Goal: Task Accomplishment & Management: Manage account settings

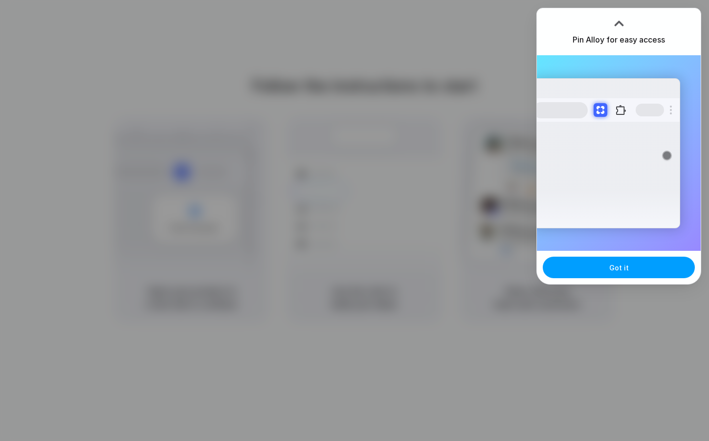
click at [628, 274] on button "Got it" at bounding box center [619, 268] width 152 height 22
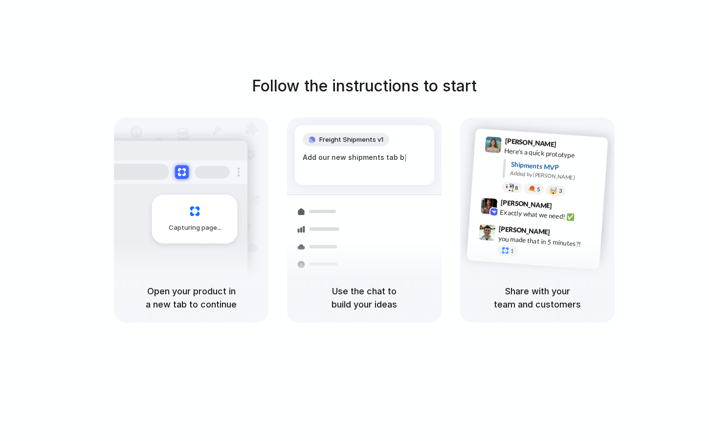
click at [235, 25] on div "Follow the instructions to start Capturing page Open your product in a new tab …" at bounding box center [364, 230] width 729 height 461
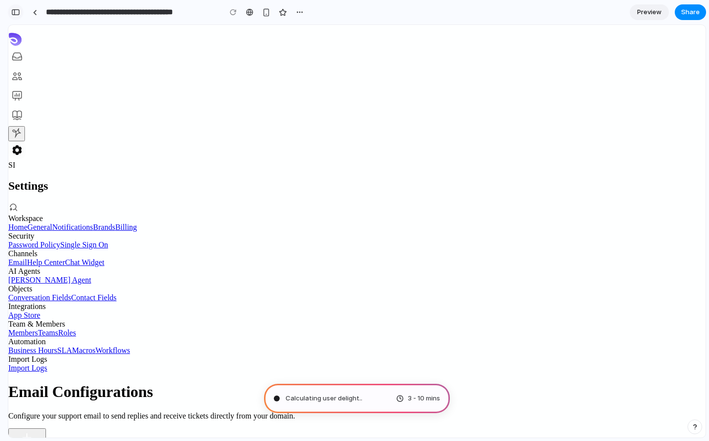
click at [14, 12] on div "button" at bounding box center [15, 12] width 9 height 7
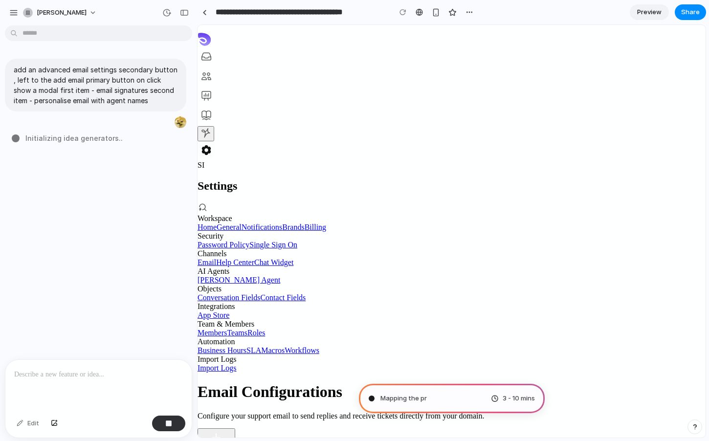
drag, startPoint x: 220, startPoint y: 138, endPoint x: 197, endPoint y: 133, distance: 23.0
drag, startPoint x: 197, startPoint y: 133, endPoint x: 183, endPoint y: 133, distance: 13.7
click at [183, 133] on div "**********" at bounding box center [354, 220] width 709 height 441
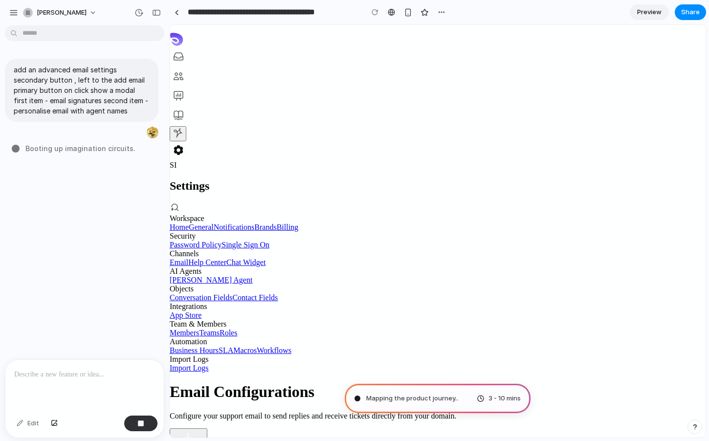
drag, startPoint x: 196, startPoint y: 133, endPoint x: 169, endPoint y: 134, distance: 26.9
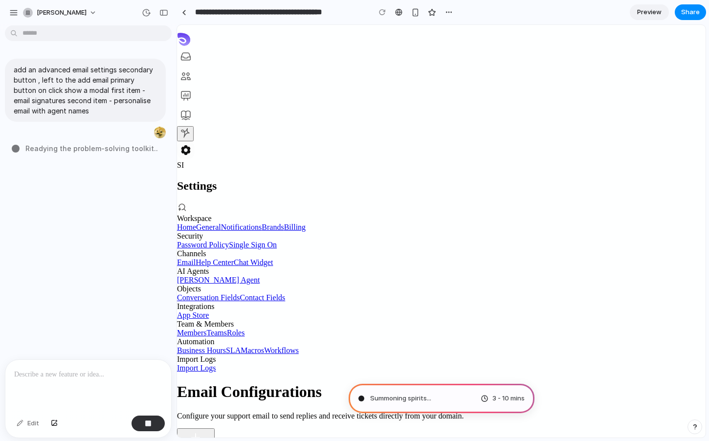
drag, startPoint x: 167, startPoint y: 181, endPoint x: 176, endPoint y: 157, distance: 25.1
click at [90, 9] on button "[PERSON_NAME]" at bounding box center [60, 13] width 83 height 16
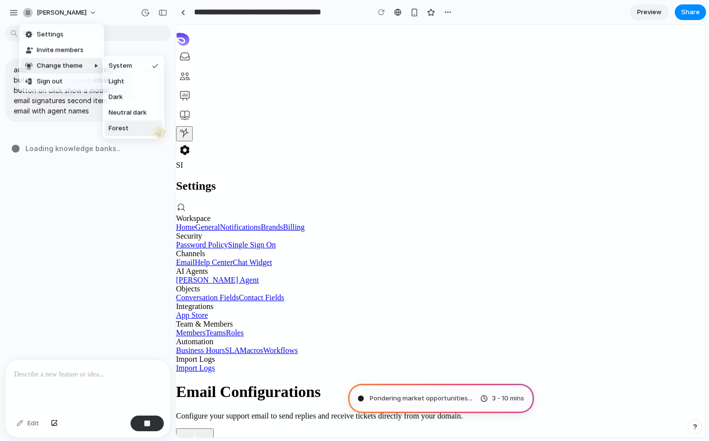
click at [142, 122] on li "Forest" at bounding box center [134, 129] width 58 height 16
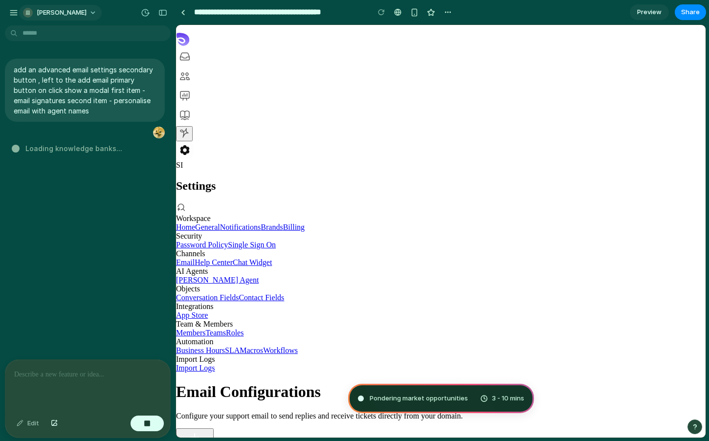
click at [61, 14] on span "[PERSON_NAME]" at bounding box center [62, 13] width 50 height 10
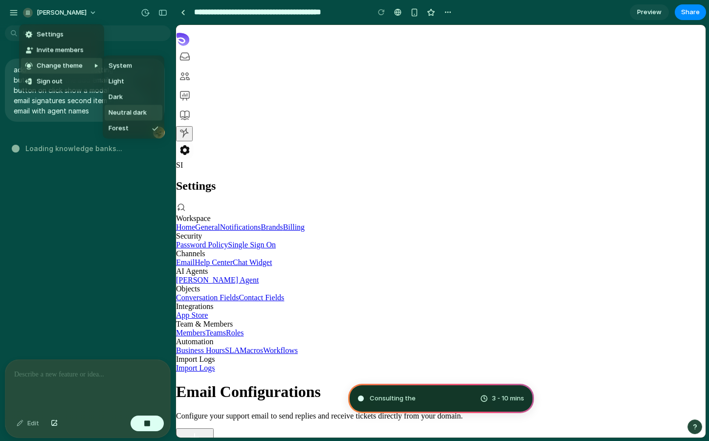
click at [129, 107] on li "Neutral dark" at bounding box center [134, 113] width 58 height 16
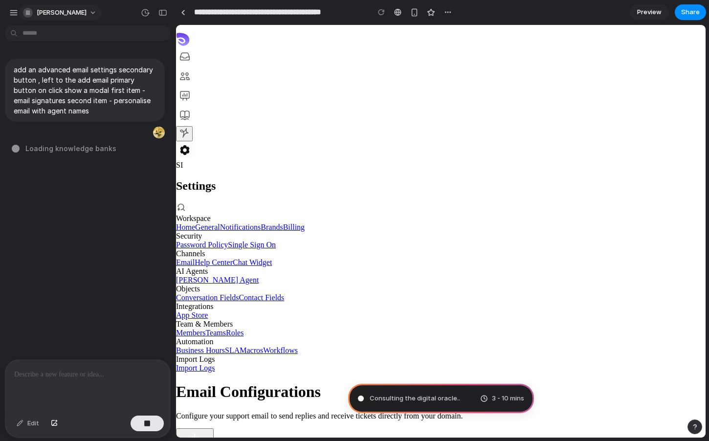
click at [47, 17] on span "[PERSON_NAME]" at bounding box center [62, 13] width 50 height 10
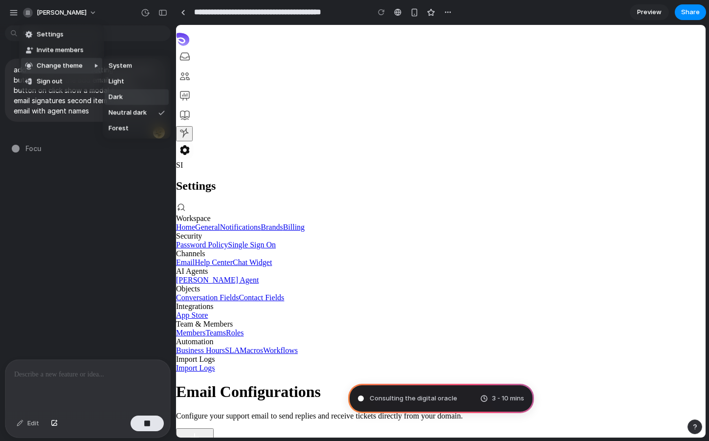
click at [124, 92] on li "Dark" at bounding box center [137, 98] width 64 height 16
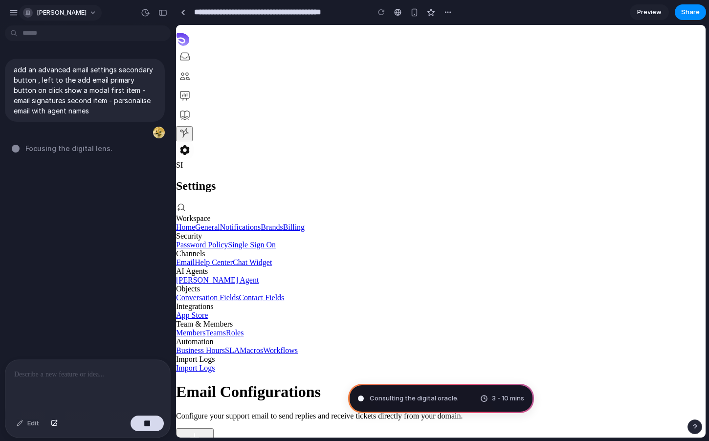
click at [63, 10] on span "[PERSON_NAME]" at bounding box center [62, 13] width 50 height 10
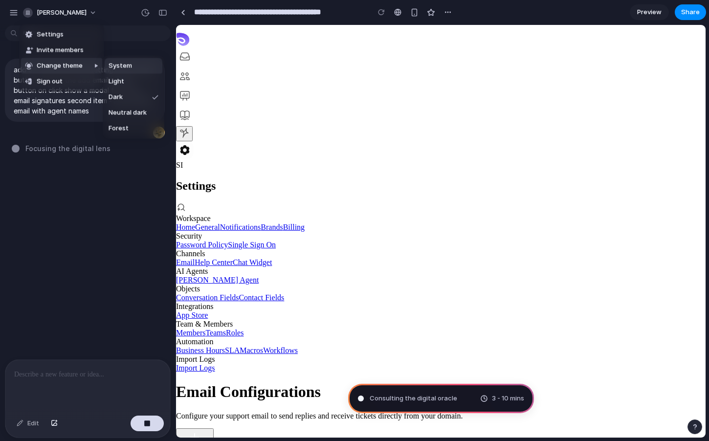
click at [121, 65] on span "System" at bounding box center [120, 66] width 23 height 10
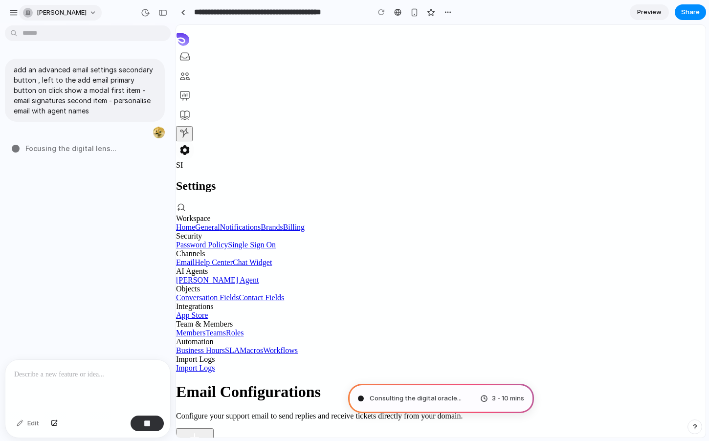
click at [61, 11] on span "[PERSON_NAME]" at bounding box center [62, 13] width 50 height 10
click at [15, 9] on div "Settings Invite members Change theme Sign out" at bounding box center [354, 220] width 709 height 441
click at [15, 13] on div "button" at bounding box center [13, 12] width 9 height 9
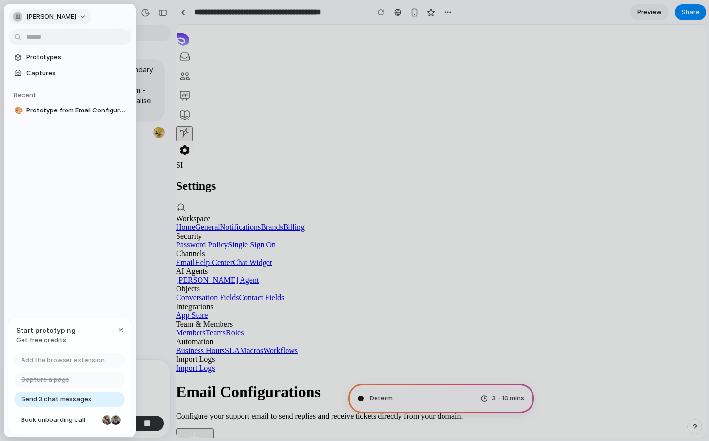
type input "**********"
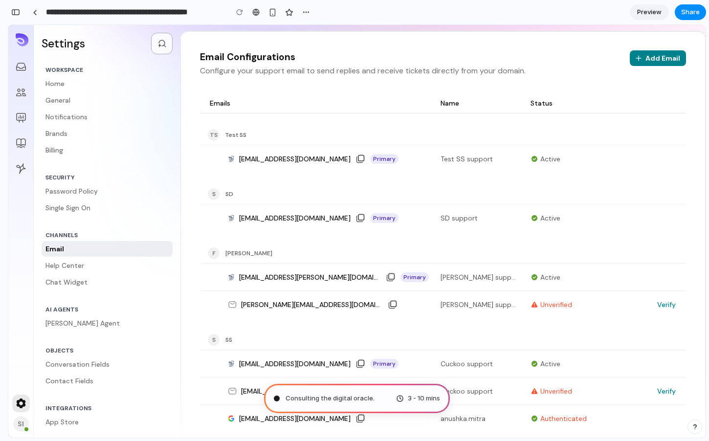
click at [603, 60] on div "Email Configurations Configure your support email to send replies and receive t…" at bounding box center [443, 65] width 486 height 31
click at [303, 13] on div "button" at bounding box center [306, 12] width 8 height 8
click at [18, 13] on div "Duplicate Delete" at bounding box center [354, 220] width 709 height 441
click at [18, 13] on div "button" at bounding box center [15, 12] width 9 height 7
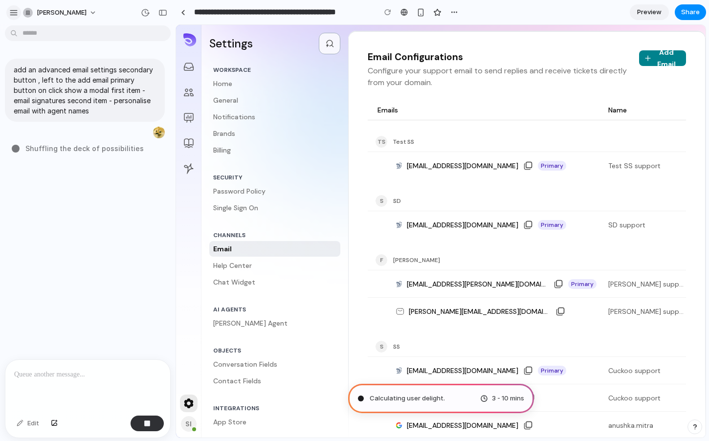
click at [14, 15] on div "button" at bounding box center [13, 12] width 9 height 9
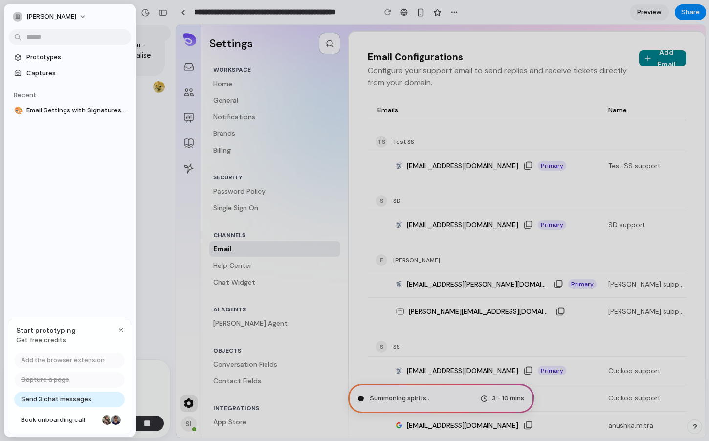
scroll to position [58, 0]
click at [65, 17] on span "[PERSON_NAME]" at bounding box center [51, 17] width 50 height 10
click at [59, 36] on li "Settings" at bounding box center [51, 39] width 81 height 16
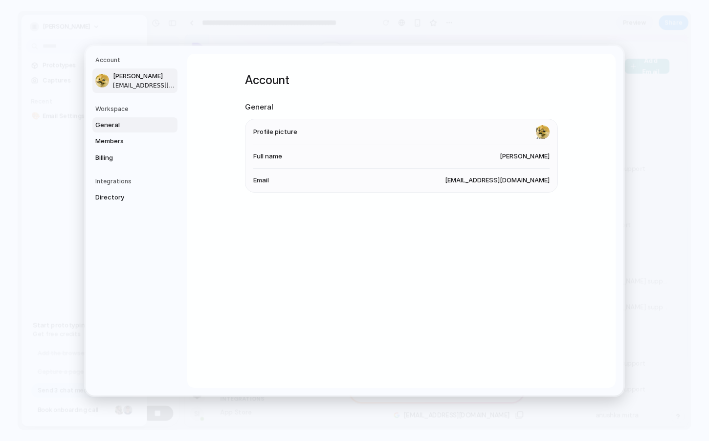
click at [144, 121] on span "General" at bounding box center [126, 125] width 63 height 10
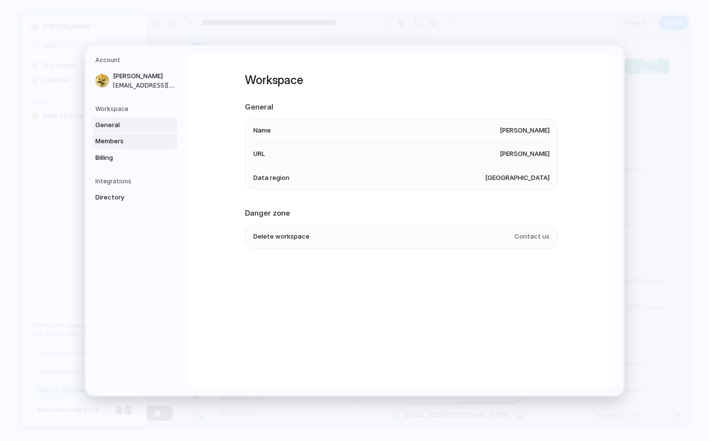
click at [136, 139] on span "Members" at bounding box center [126, 141] width 63 height 10
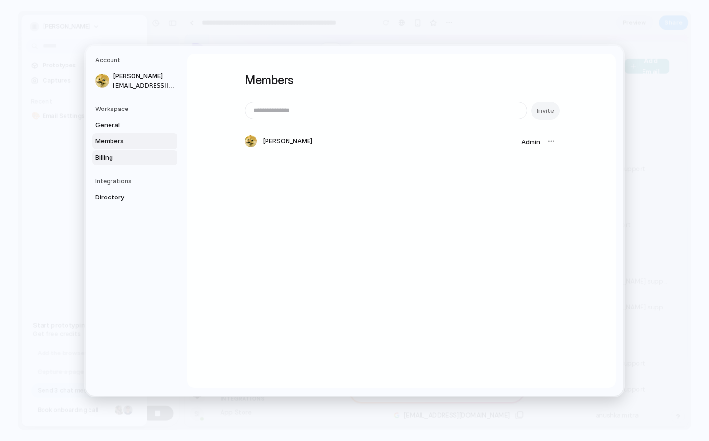
click at [135, 157] on span "Billing" at bounding box center [126, 158] width 63 height 10
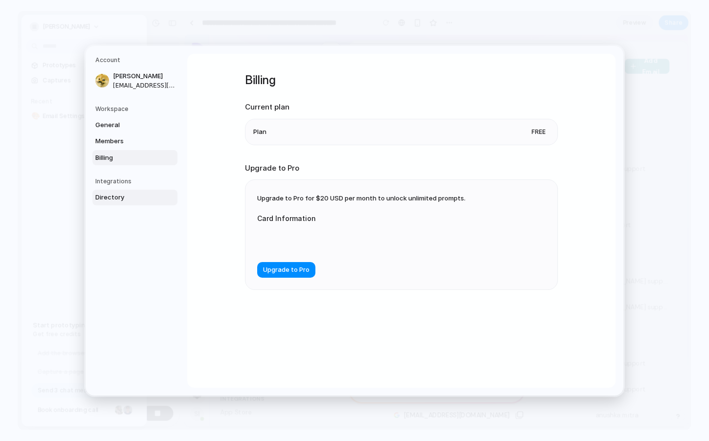
click at [128, 195] on span "Directory" at bounding box center [126, 198] width 63 height 10
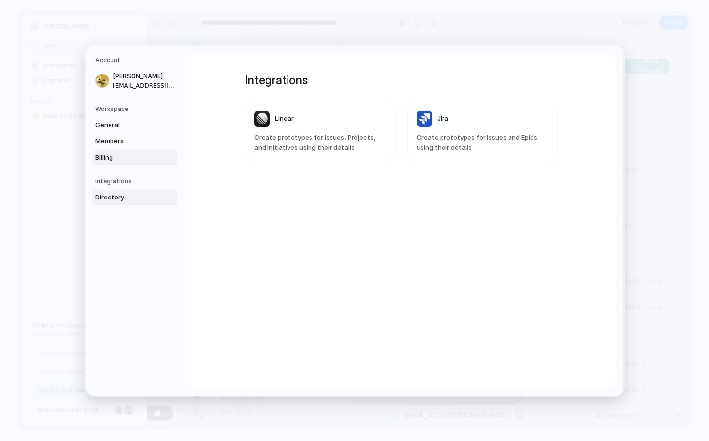
click at [141, 156] on span "Billing" at bounding box center [126, 158] width 63 height 10
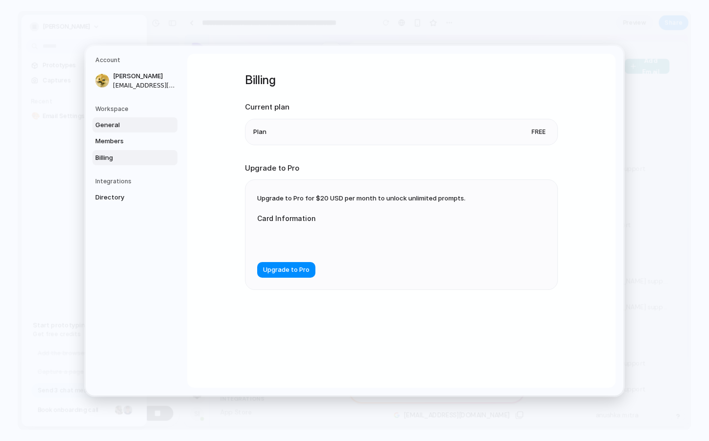
click at [145, 122] on span "General" at bounding box center [126, 125] width 63 height 10
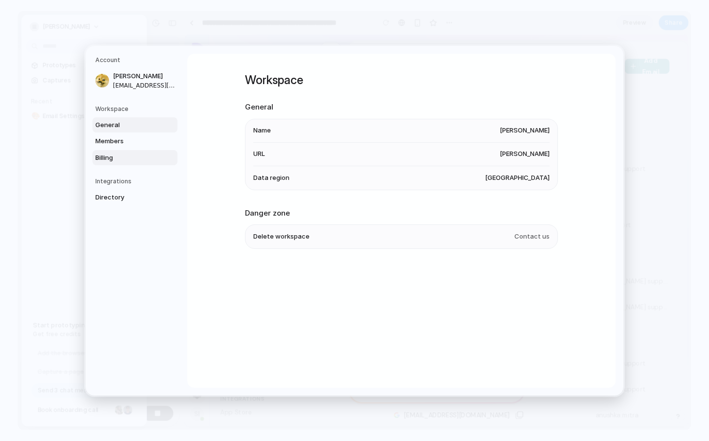
click at [143, 161] on span "Billing" at bounding box center [126, 158] width 63 height 10
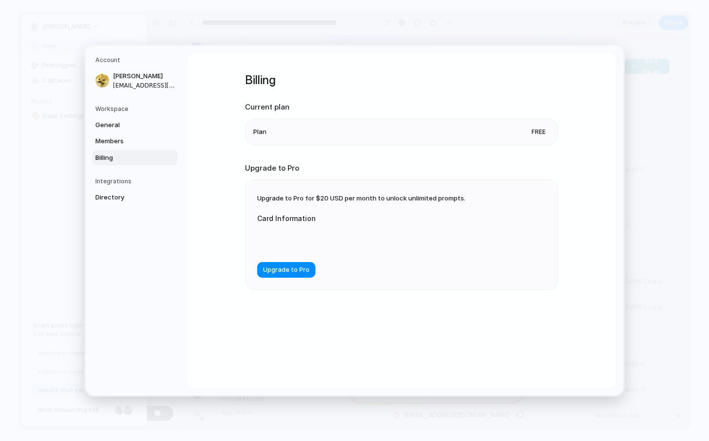
click at [457, 137] on li "Plan Free" at bounding box center [401, 131] width 296 height 25
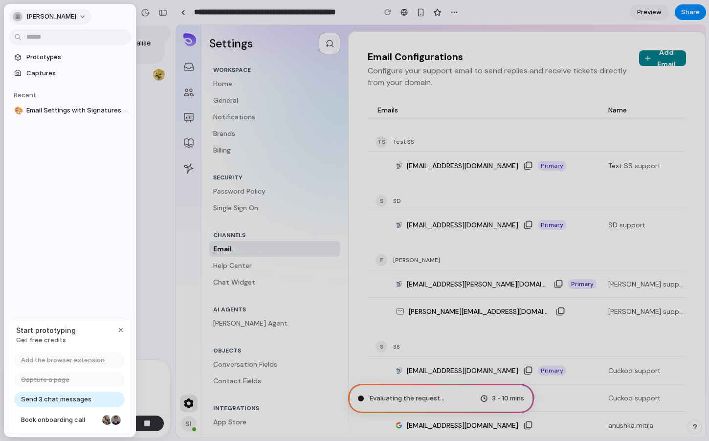
click at [46, 22] on button "[PERSON_NAME]" at bounding box center [50, 17] width 83 height 16
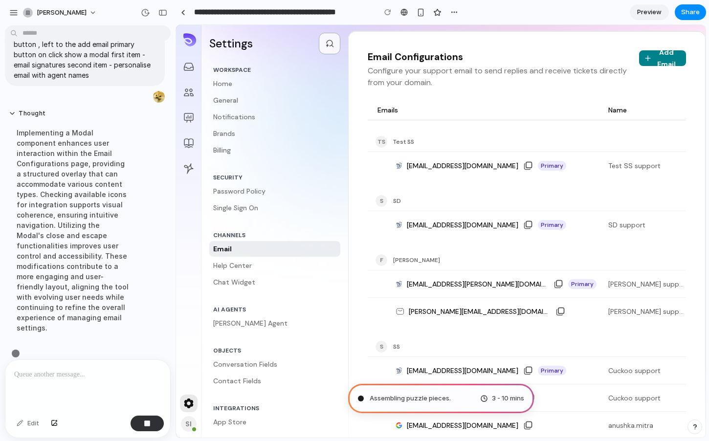
scroll to position [37, 0]
click at [164, 16] on div "button" at bounding box center [163, 12] width 9 height 7
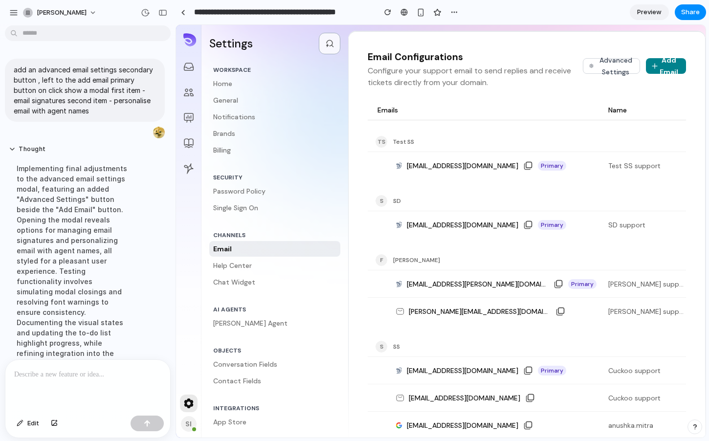
scroll to position [181, 0]
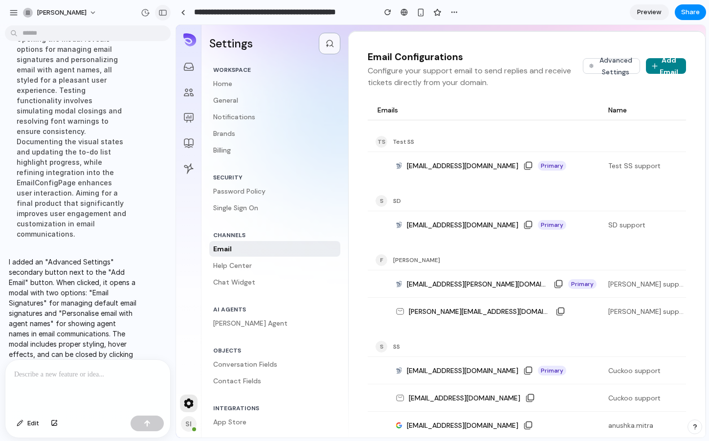
click at [162, 14] on div "button" at bounding box center [163, 12] width 9 height 7
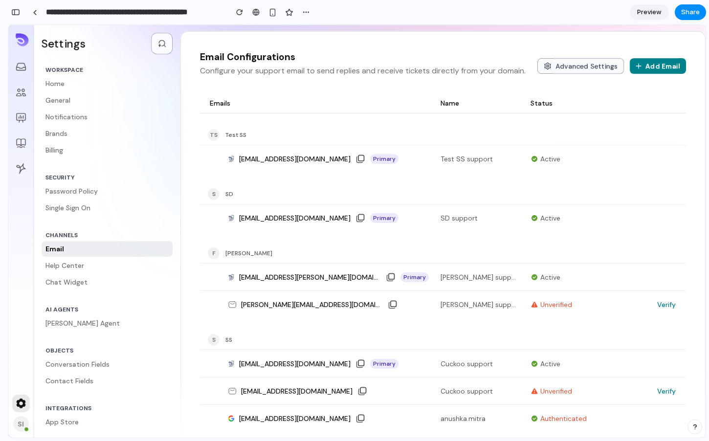
click at [575, 72] on button "Advanced Settings" at bounding box center [581, 66] width 87 height 16
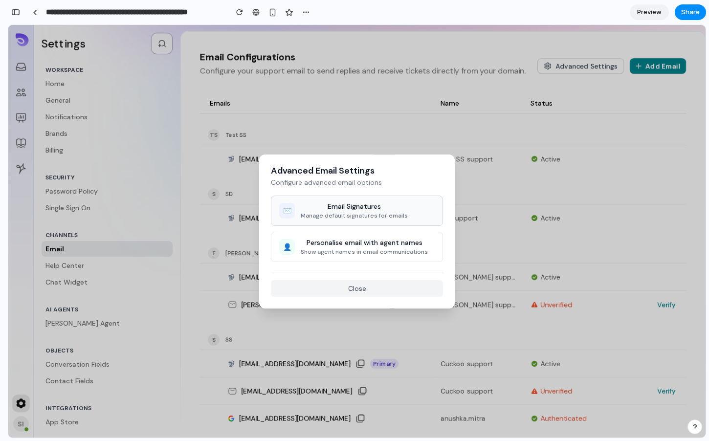
click at [342, 215] on div "Manage default signatures for emails" at bounding box center [354, 216] width 107 height 8
click at [343, 258] on button "👤 Personalise email with agent names Show agent names in email communications" at bounding box center [357, 247] width 172 height 30
click at [383, 206] on div "Email Signatures" at bounding box center [354, 206] width 107 height 9
click at [364, 289] on button "Close" at bounding box center [357, 288] width 172 height 17
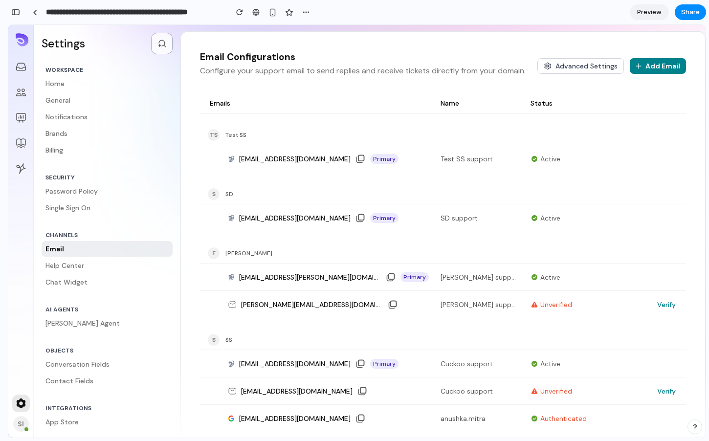
click at [638, 41] on div "Email Configurations Configure your support email to send replies and receive t…" at bounding box center [443, 62] width 525 height 63
click at [585, 67] on button "Advanced Settings" at bounding box center [581, 66] width 87 height 16
click at [688, 12] on span "Share" at bounding box center [690, 12] width 19 height 10
click at [670, 82] on div "Full access" at bounding box center [668, 80] width 52 height 14
click at [460, 46] on div "Share ' Email Settings with Signatures & Personalization ' [PERSON_NAME] Creato…" at bounding box center [354, 220] width 709 height 441
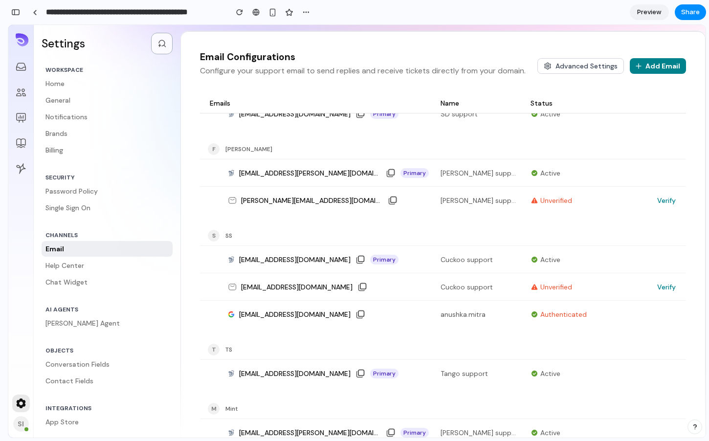
scroll to position [0, 0]
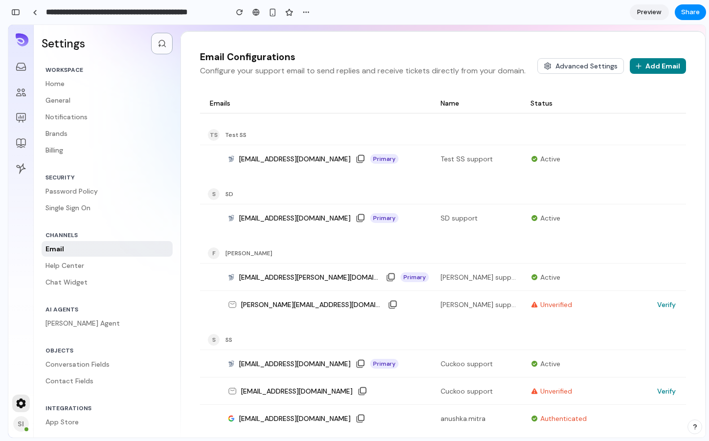
click at [286, 25] on div "Settings Workspace Home General Notifications Brands Billing Security Password …" at bounding box center [370, 231] width 672 height 413
click at [303, 13] on div "button" at bounding box center [306, 12] width 8 height 8
click at [386, 3] on div "Duplicate Delete" at bounding box center [354, 220] width 709 height 441
